Goal: Information Seeking & Learning: Learn about a topic

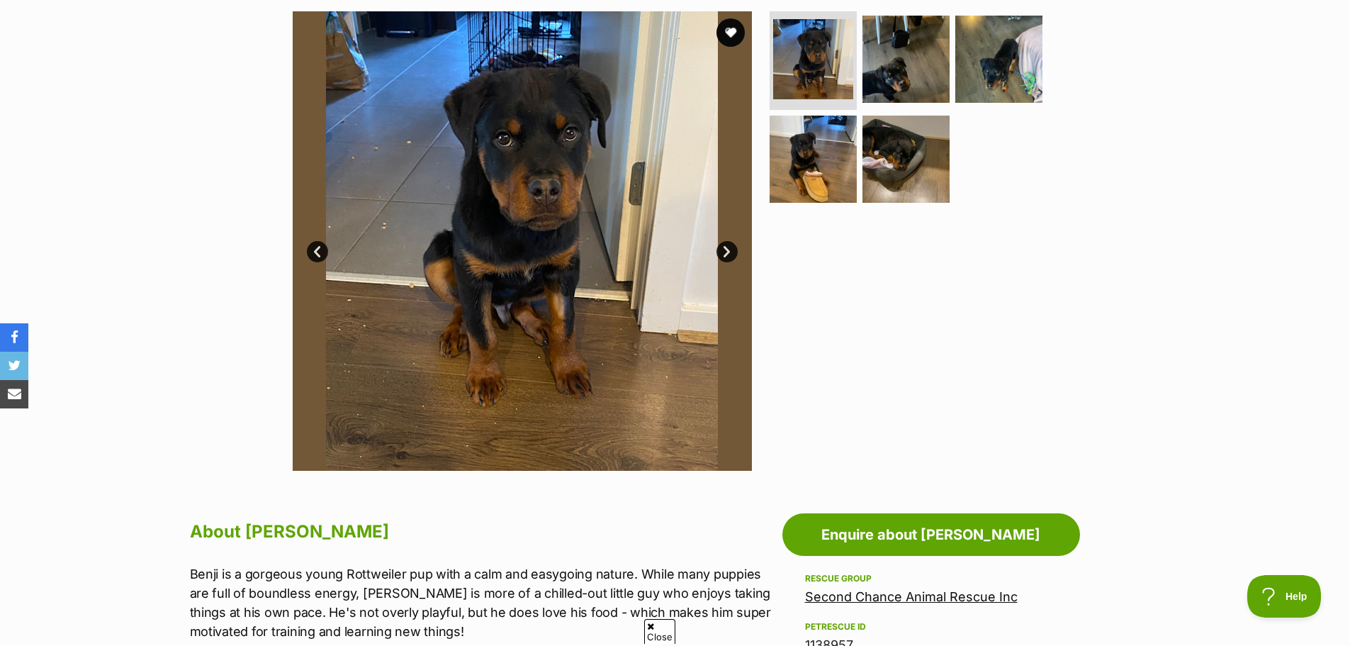
click at [728, 255] on link "Next" at bounding box center [726, 251] width 21 height 21
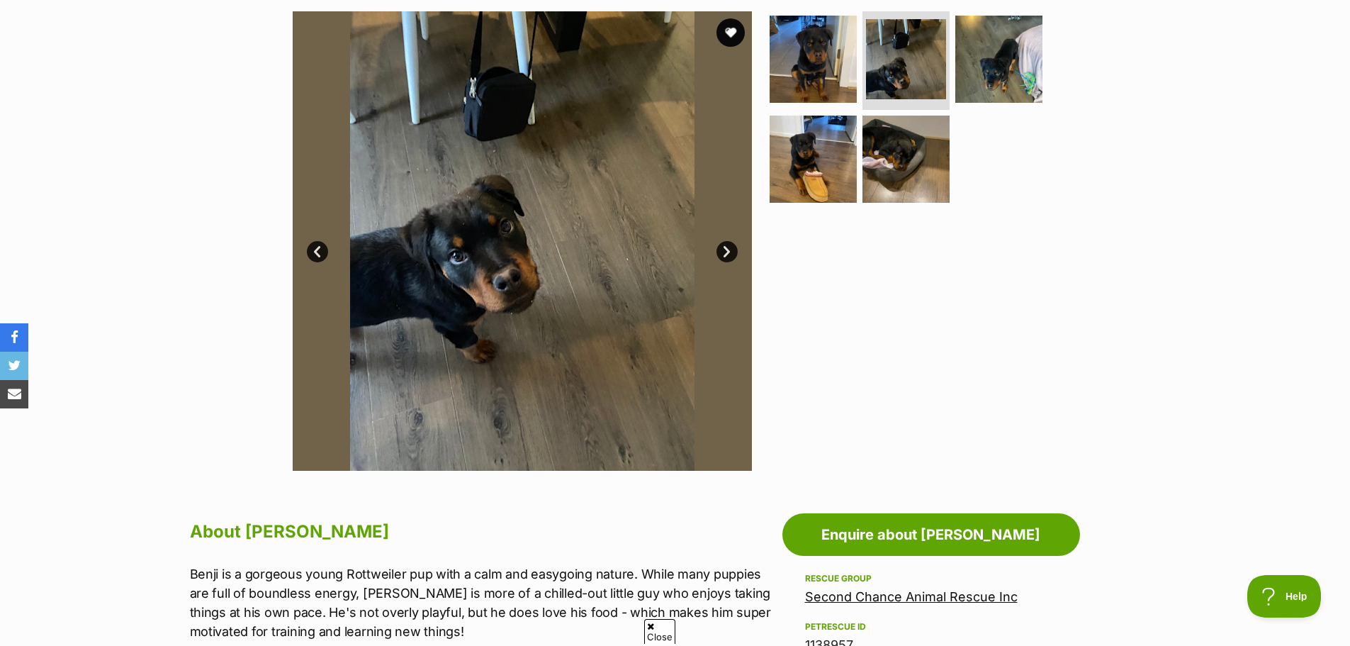
click at [728, 255] on link "Next" at bounding box center [726, 251] width 21 height 21
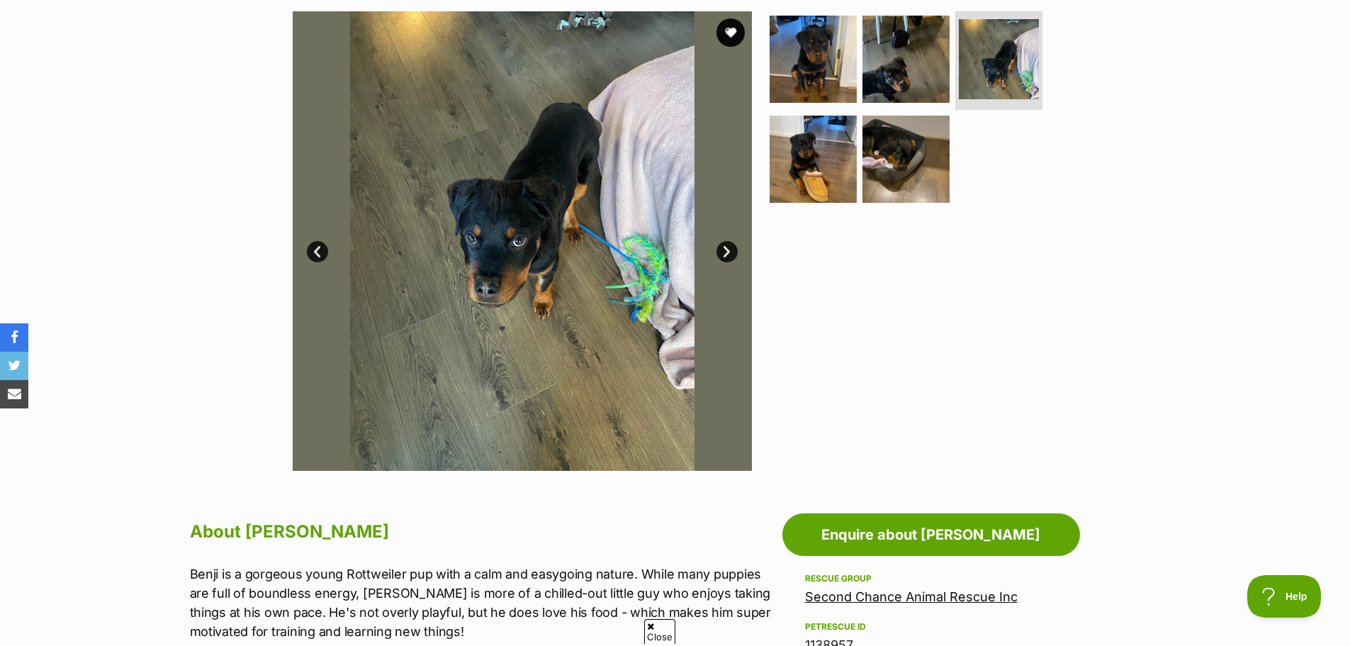
click at [728, 255] on link "Next" at bounding box center [726, 251] width 21 height 21
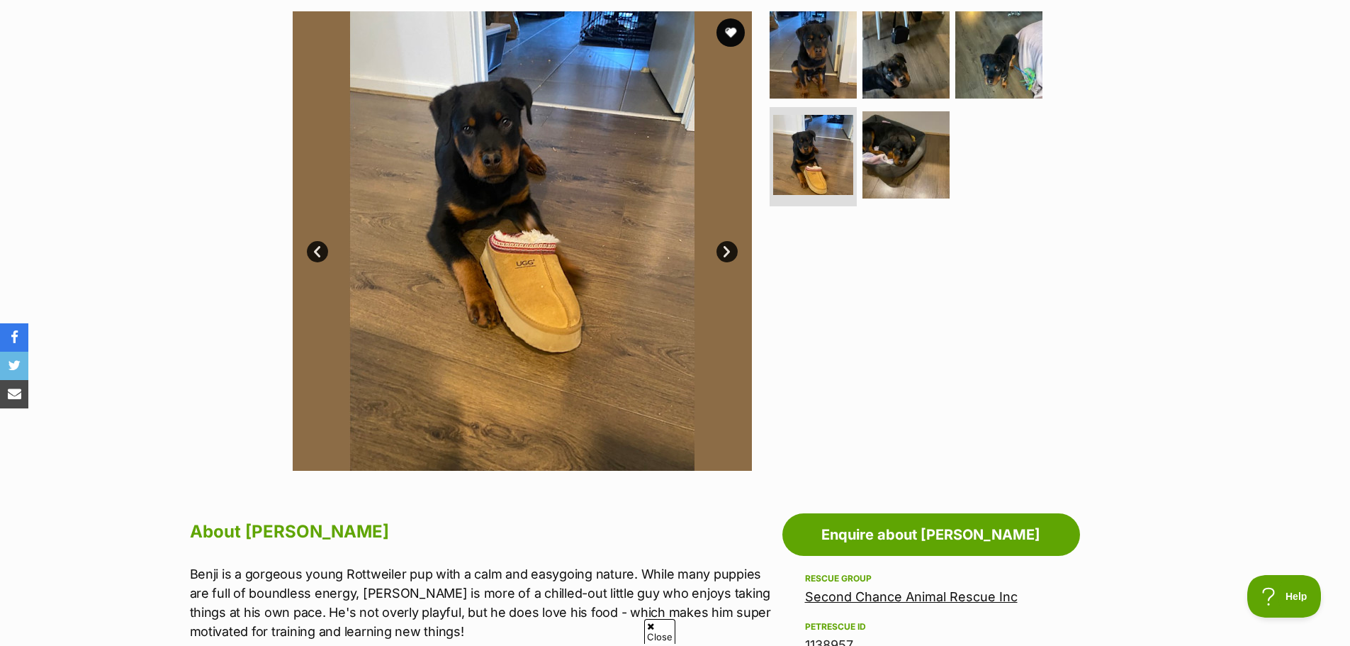
click at [728, 255] on link "Next" at bounding box center [726, 251] width 21 height 21
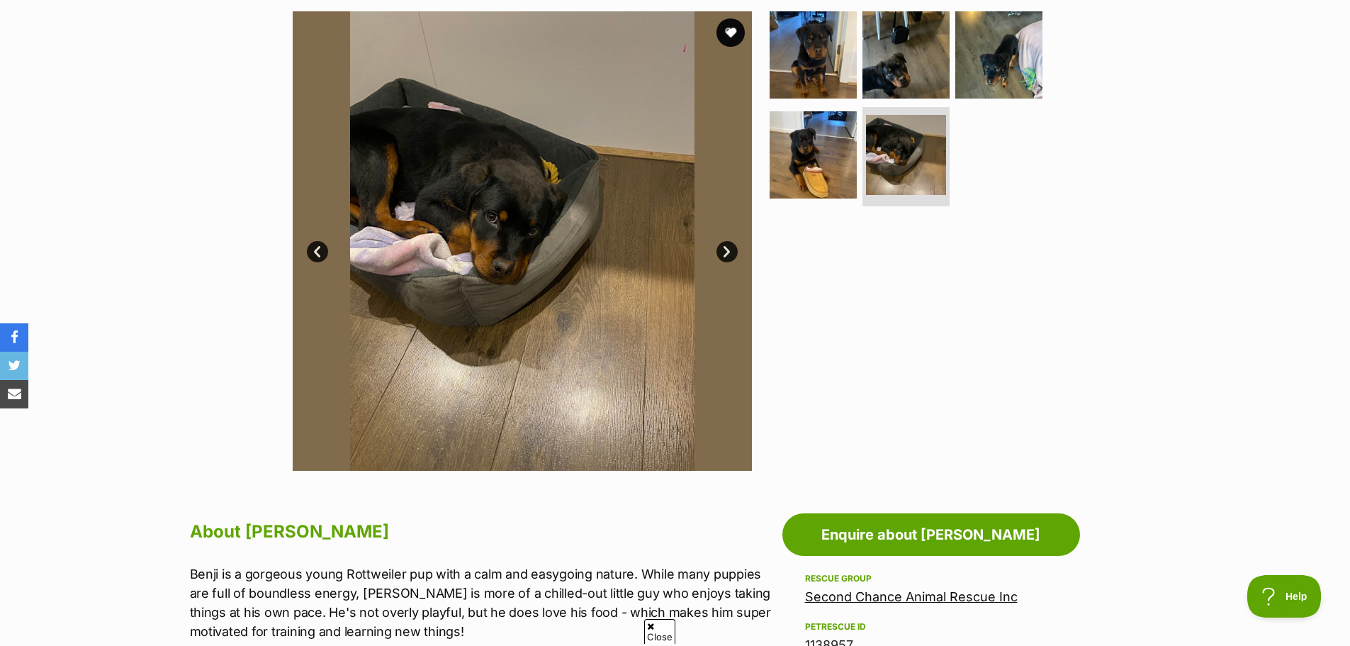
click at [728, 255] on link "Next" at bounding box center [726, 251] width 21 height 21
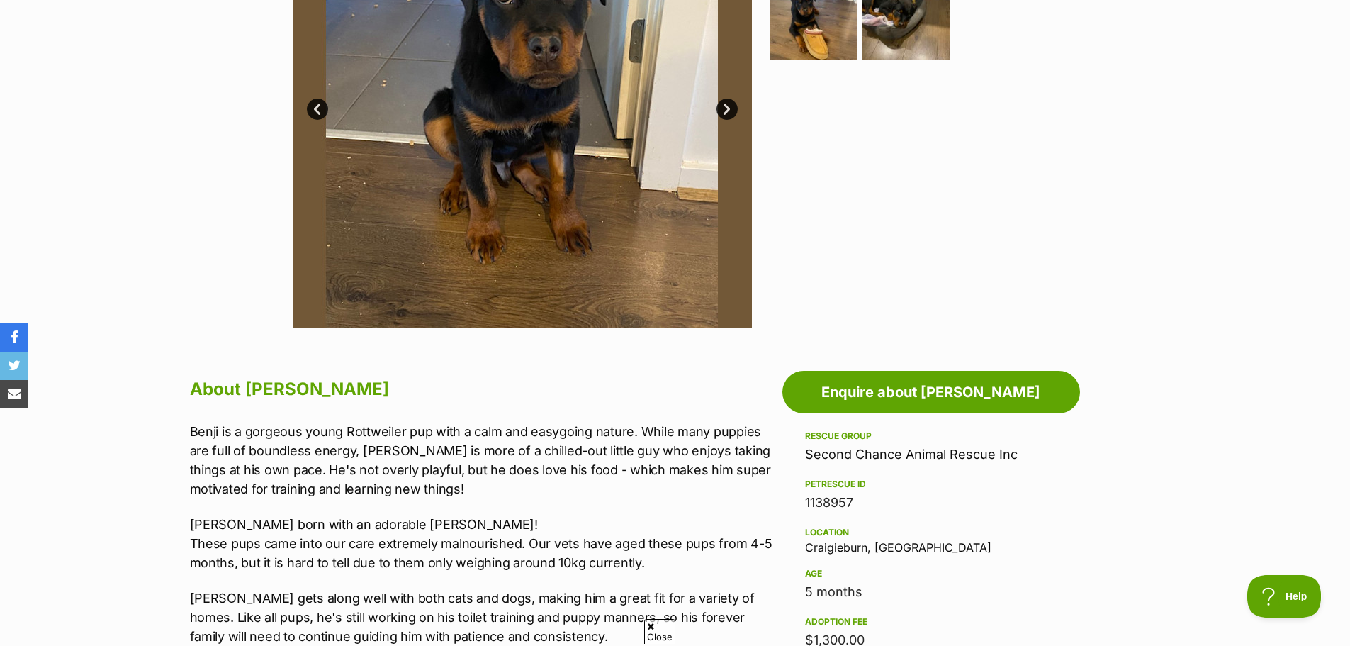
scroll to position [709, 0]
